Goal: Find specific page/section: Find specific page/section

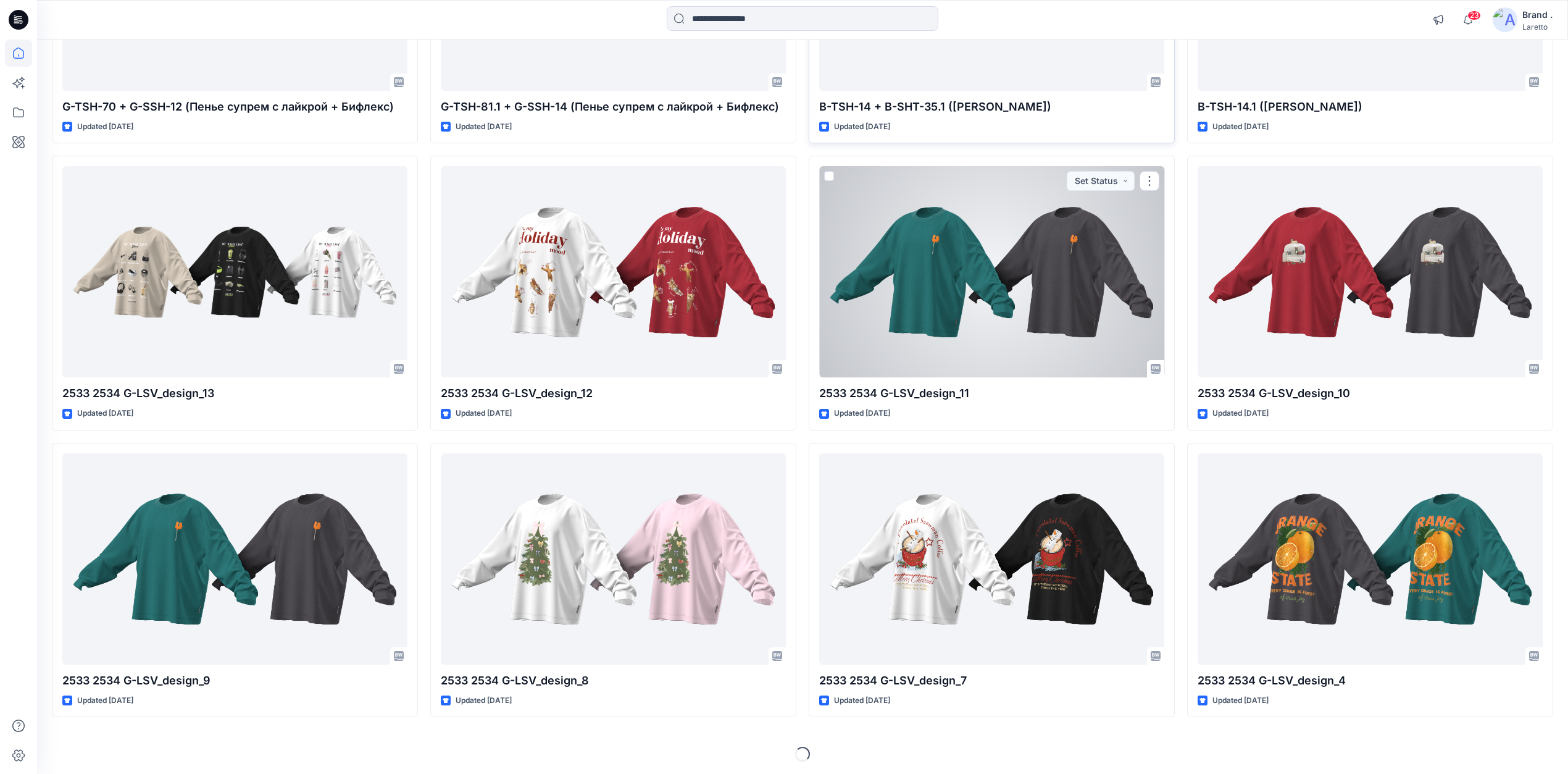
scroll to position [1169, 0]
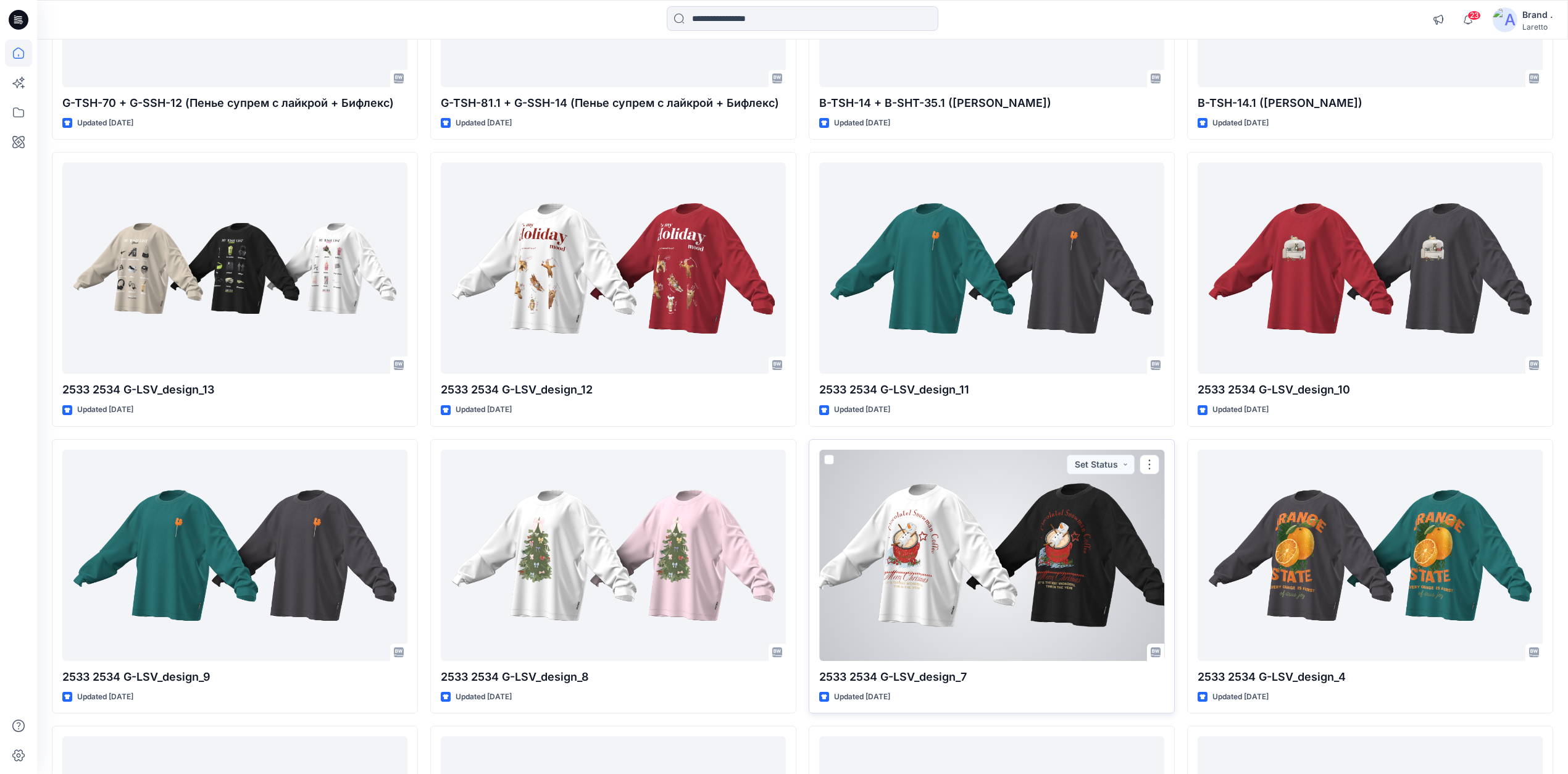
click at [863, 544] on div at bounding box center [991, 555] width 345 height 211
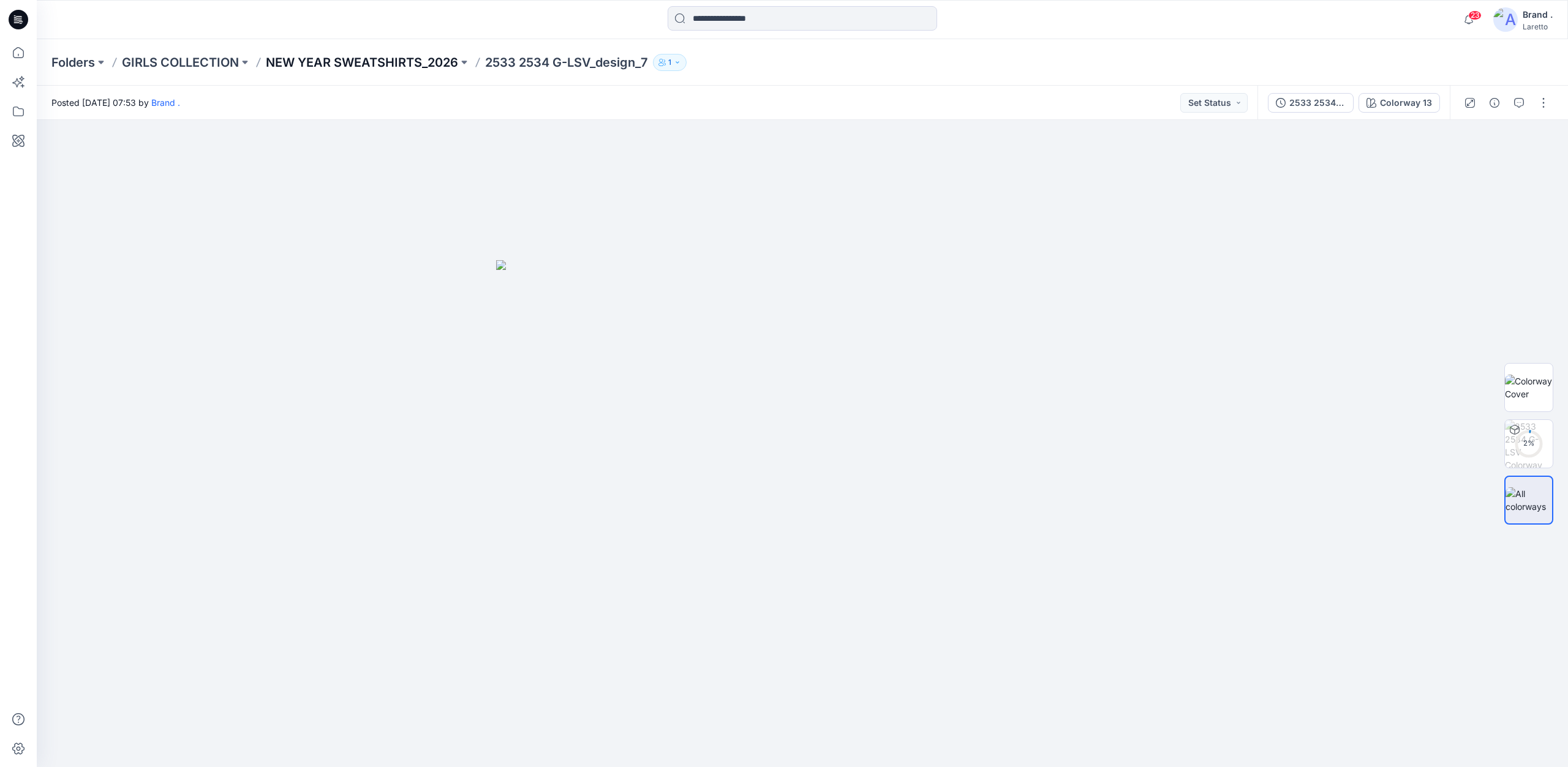
click at [364, 59] on p "NEW YEAR SWEATSHIRTS_2026" at bounding box center [362, 62] width 192 height 17
